Goal: Task Accomplishment & Management: Use online tool/utility

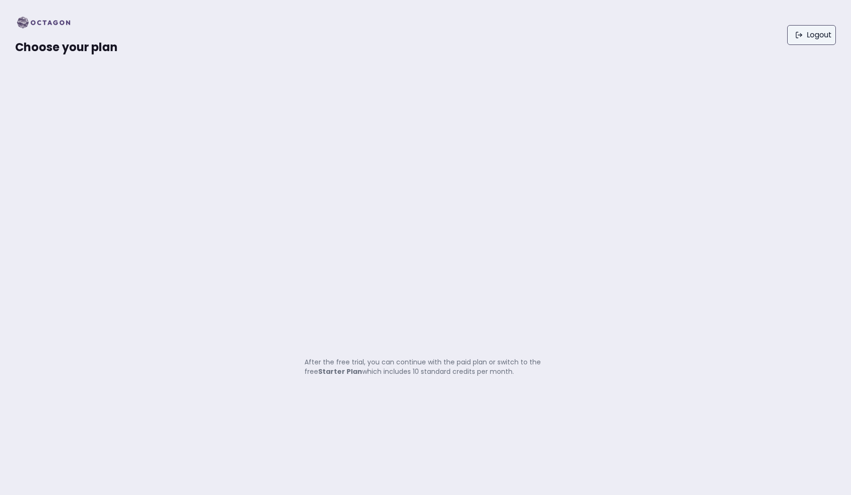
click at [802, 41] on link "Logout" at bounding box center [811, 35] width 49 height 20
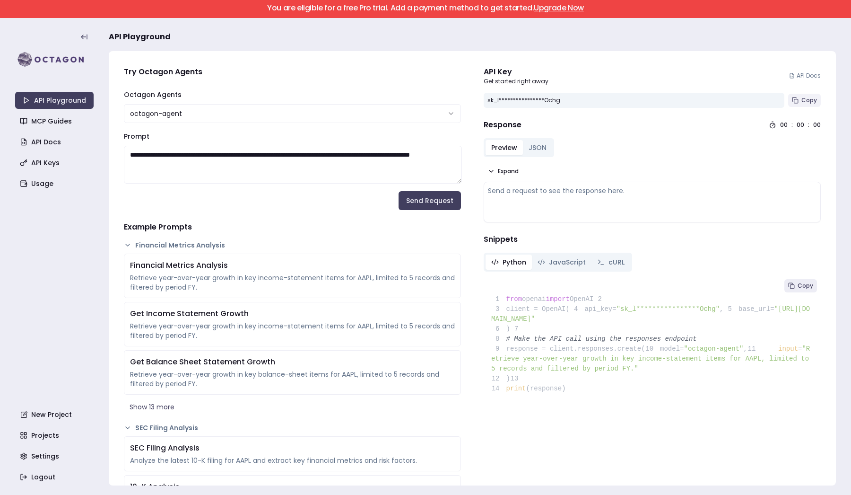
click at [797, 100] on icon at bounding box center [795, 100] width 7 height 7
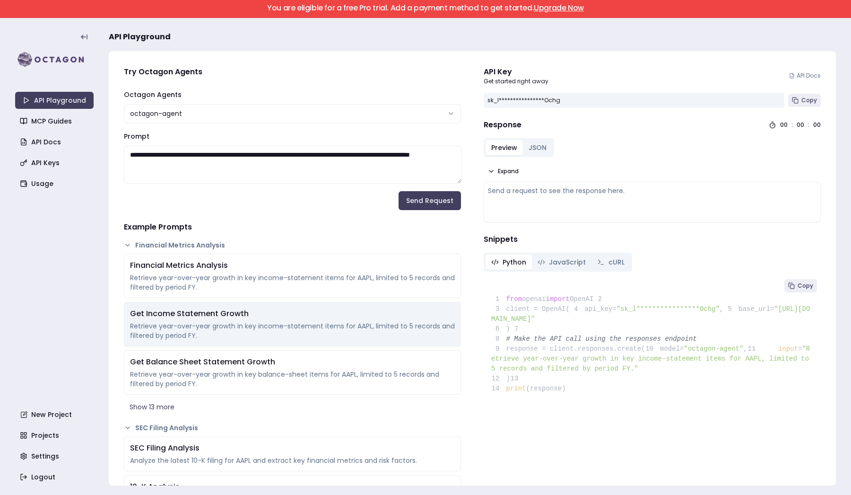
click at [336, 315] on div "Get Income Statement Growth" at bounding box center [292, 313] width 325 height 11
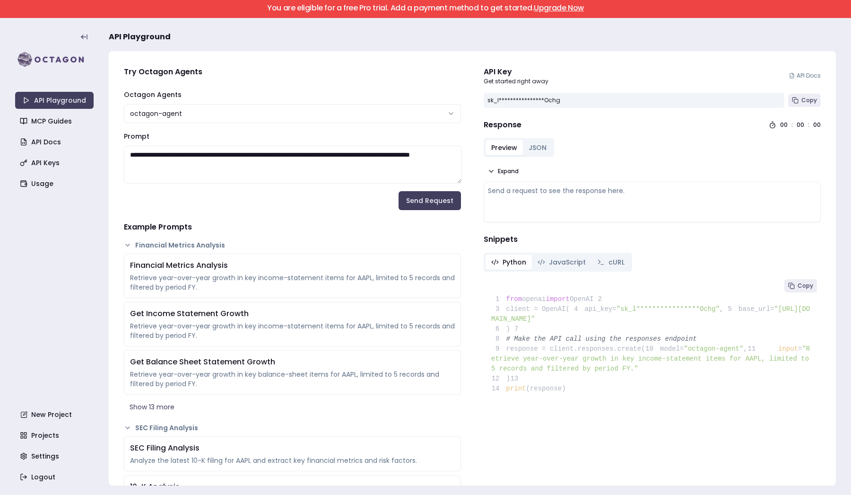
click at [328, 227] on h4 "Example Prompts" at bounding box center [292, 226] width 337 height 11
